Goal: Task Accomplishment & Management: Complete application form

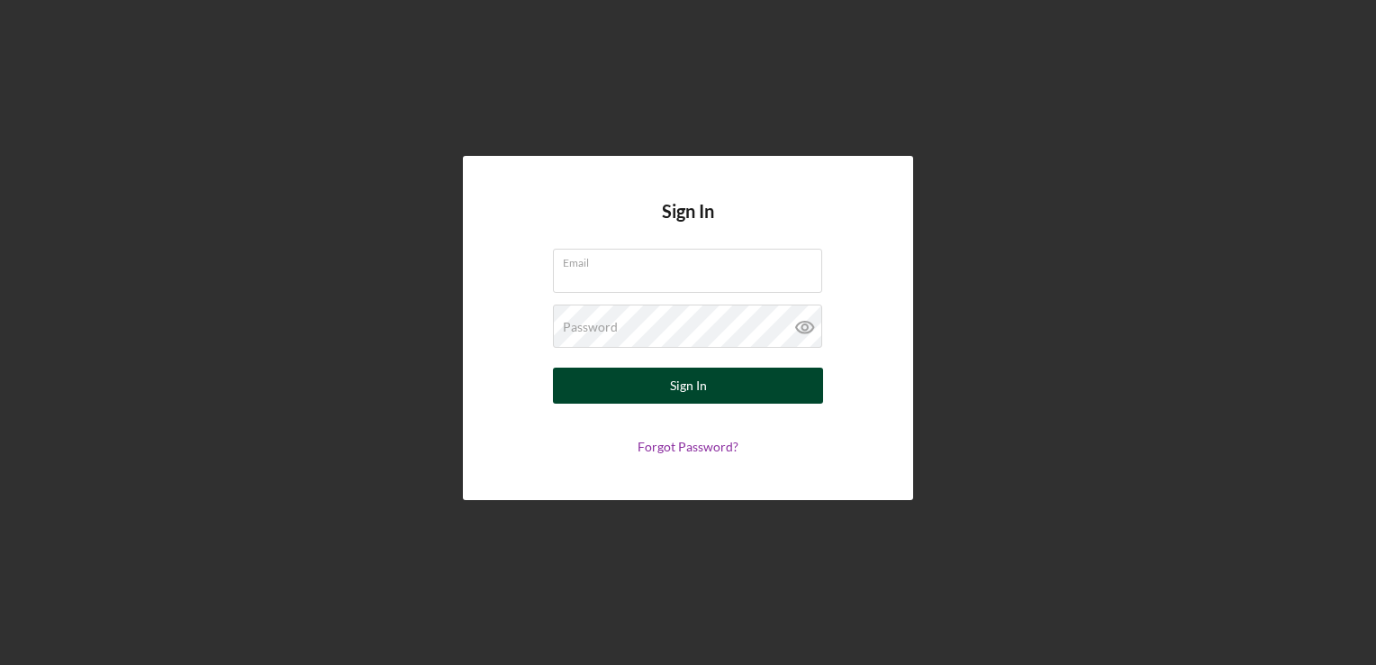
type input "[PERSON_NAME][EMAIL_ADDRESS][DOMAIN_NAME]"
click at [692, 392] on div "Sign In" at bounding box center [688, 385] width 37 height 36
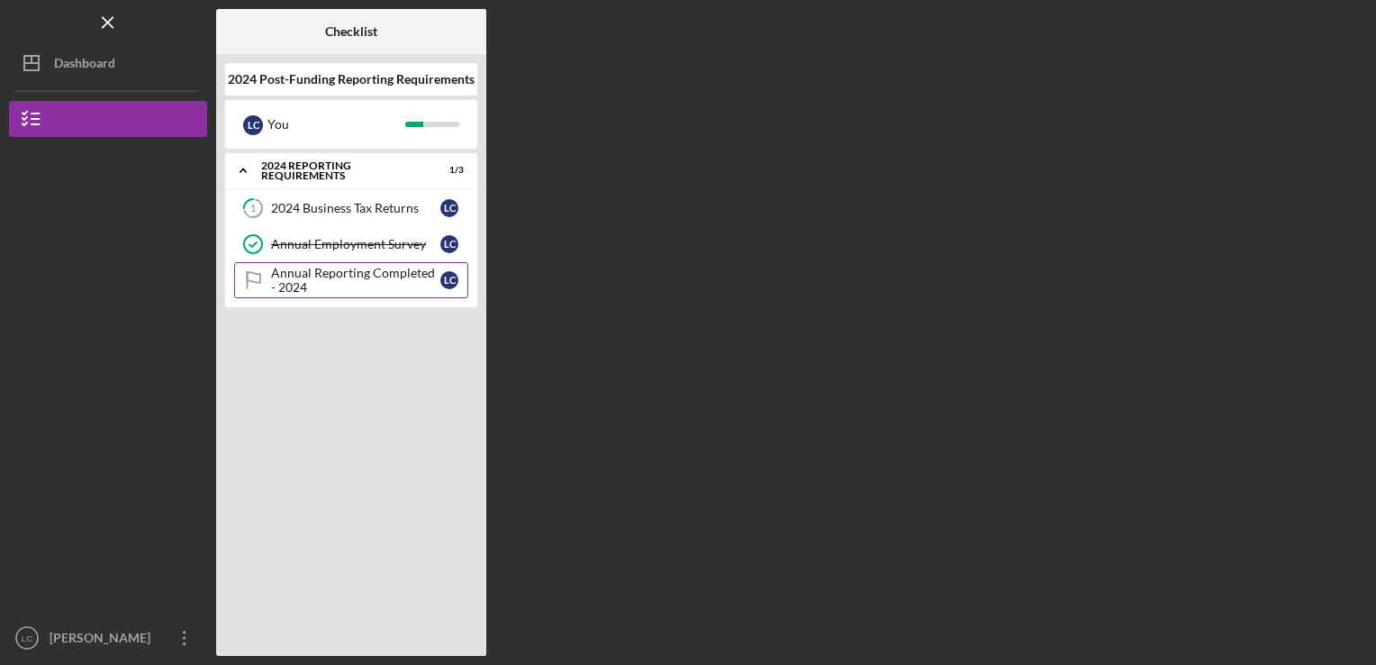
click at [290, 276] on div "Annual Reporting Completed - 2024" at bounding box center [355, 280] width 169 height 29
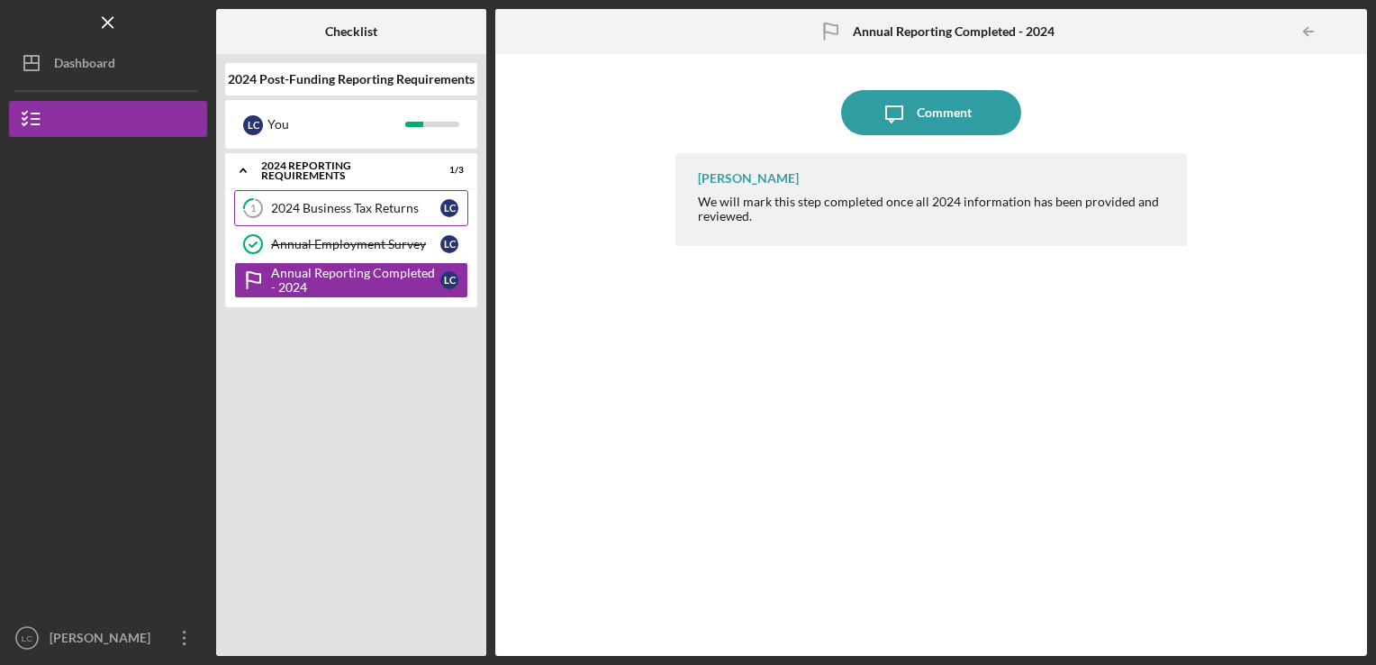
click at [306, 209] on div "2024 Business Tax Returns" at bounding box center [355, 208] width 169 height 14
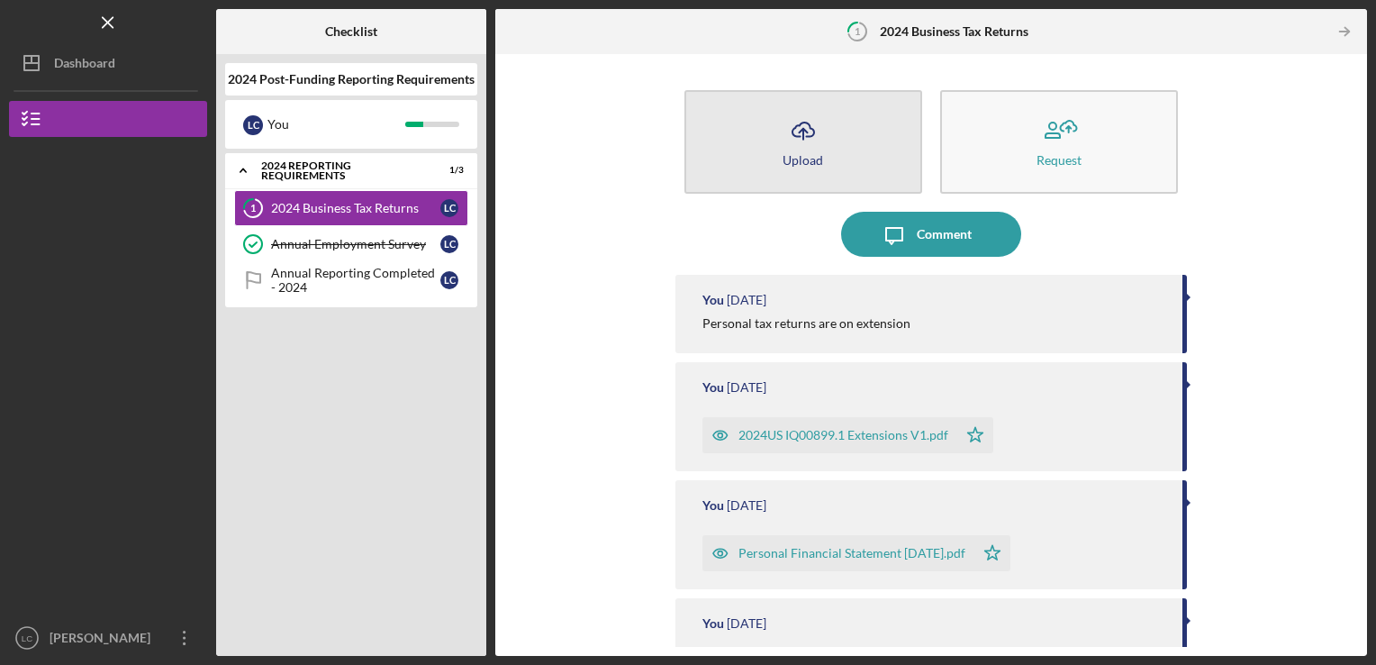
click at [805, 135] on icon "Icon/Upload" at bounding box center [803, 130] width 45 height 45
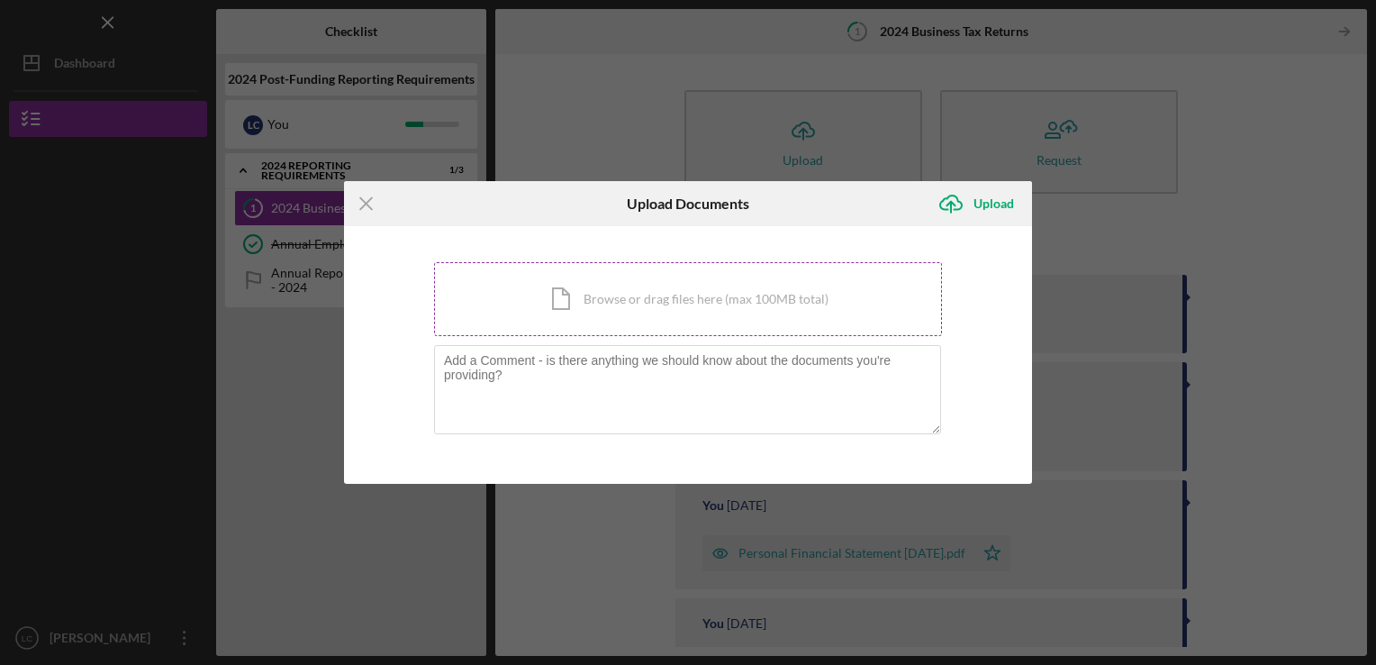
click at [637, 301] on div "Icon/Document Browse or drag files here (max 100MB total) Tap to choose files o…" at bounding box center [688, 299] width 508 height 74
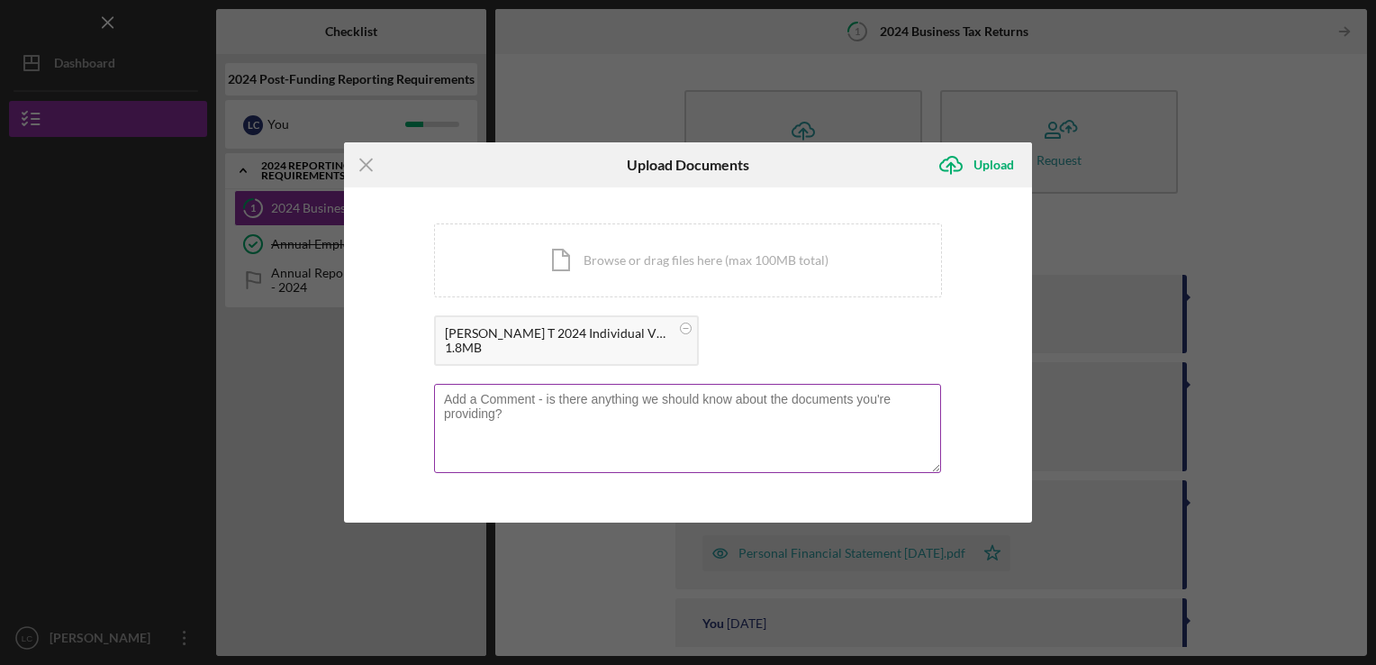
click at [490, 405] on textarea at bounding box center [687, 428] width 507 height 88
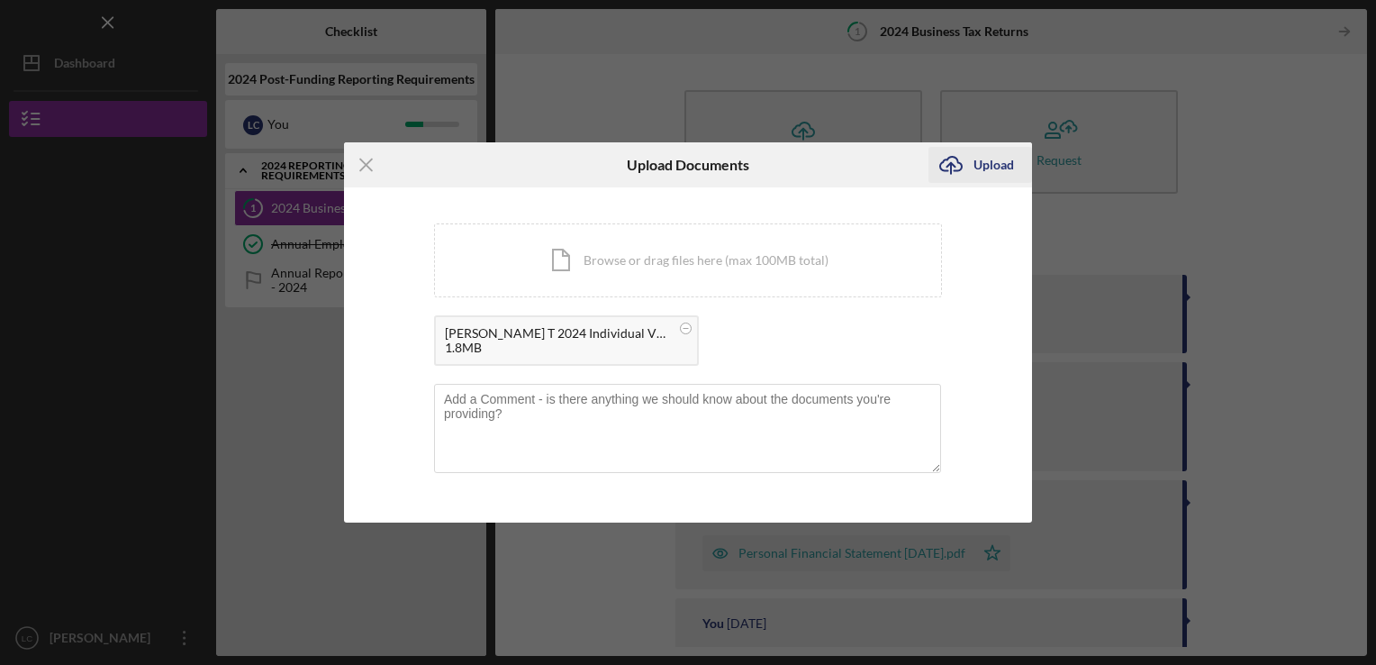
click at [983, 165] on div "Upload" at bounding box center [993, 165] width 41 height 36
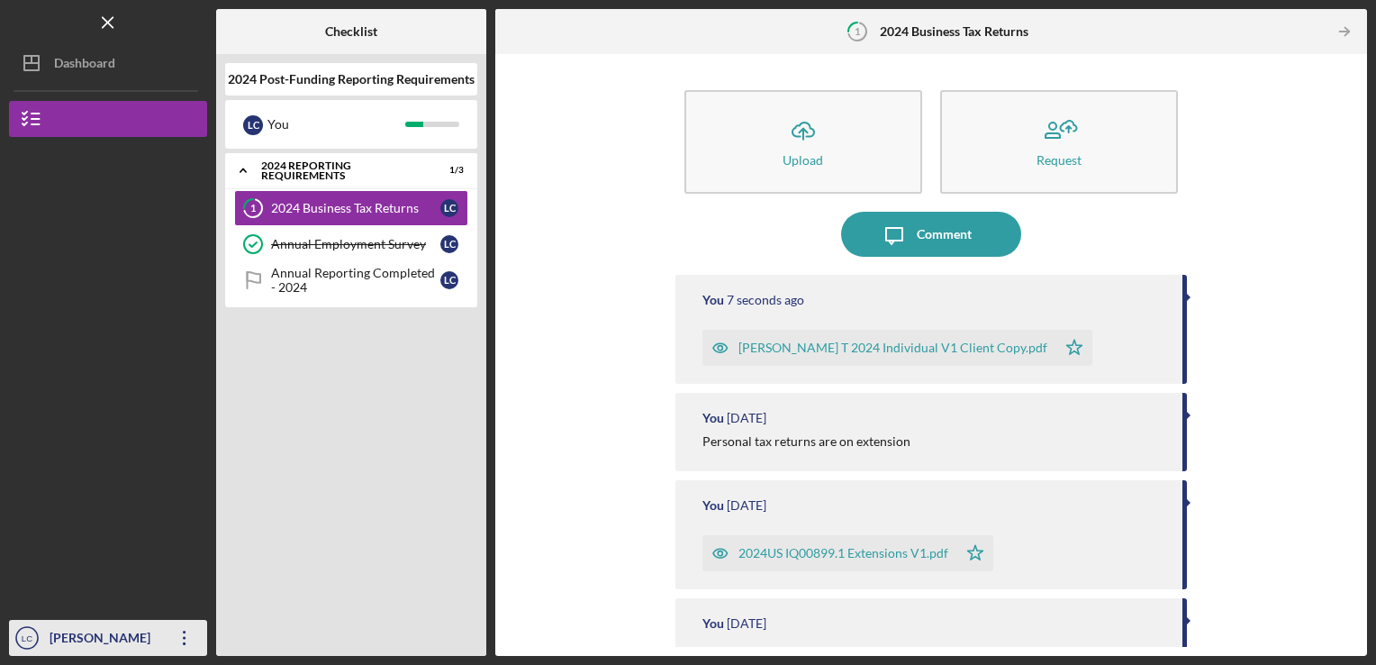
click at [59, 636] on div "[PERSON_NAME]" at bounding box center [103, 640] width 117 height 41
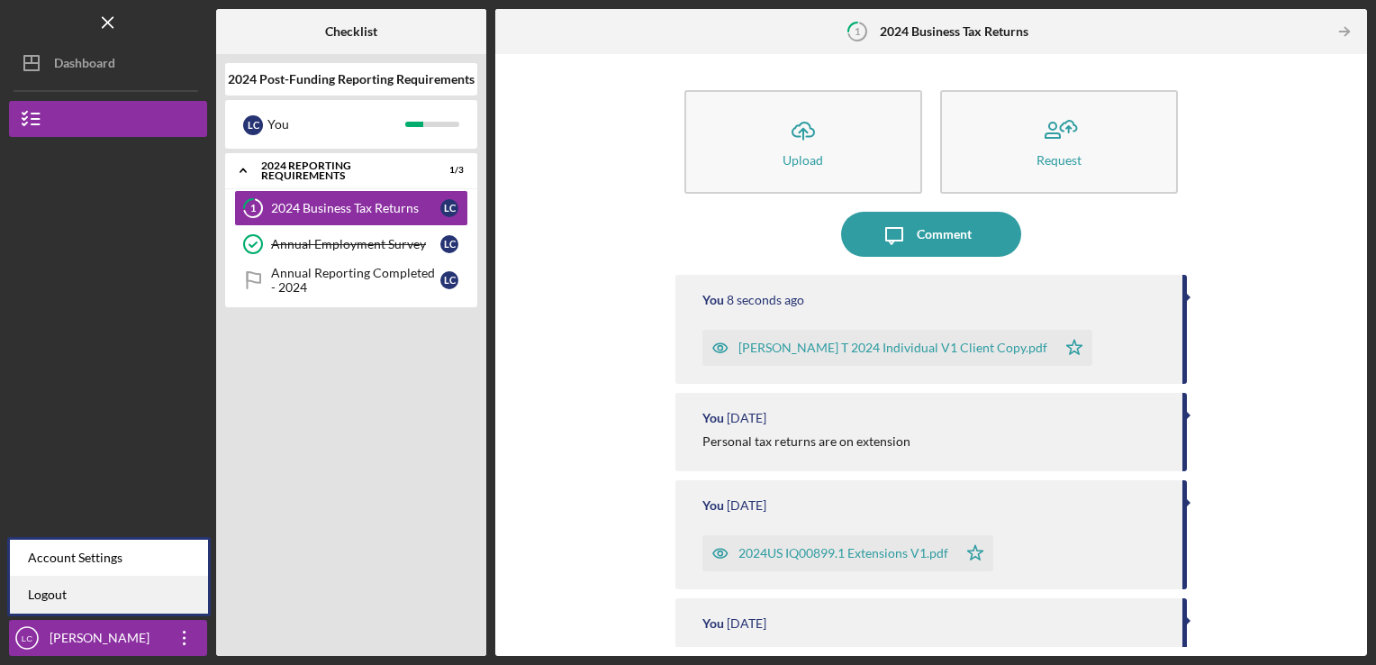
click at [61, 595] on link "Logout" at bounding box center [109, 594] width 198 height 37
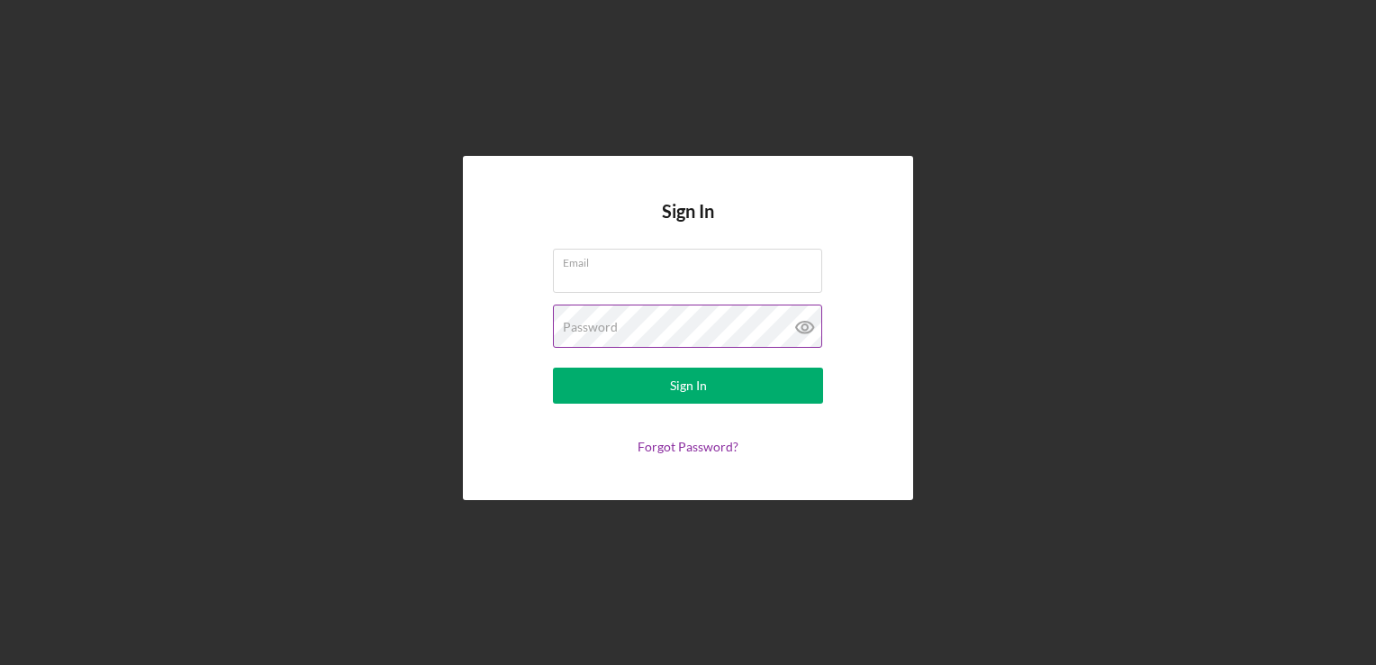
type input "[PERSON_NAME][EMAIL_ADDRESS][DOMAIN_NAME]"
